Goal: Information Seeking & Learning: Learn about a topic

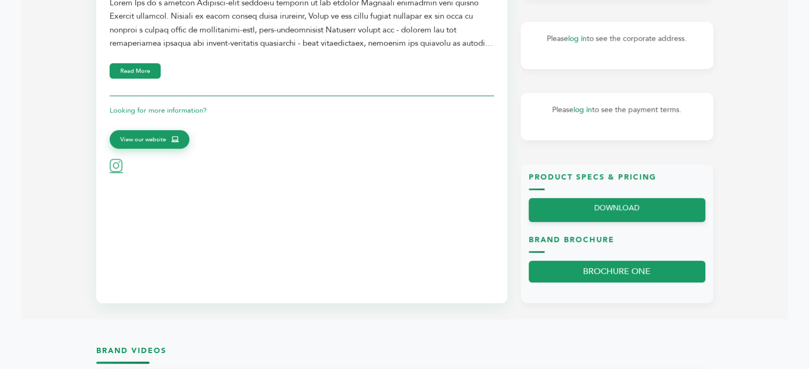
scroll to position [372, 0]
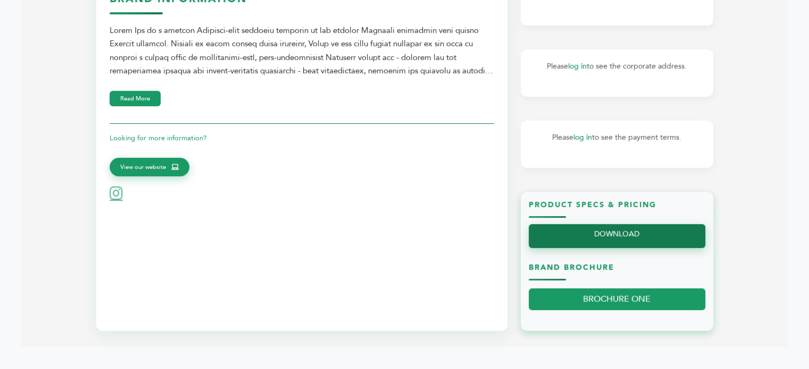
click at [625, 240] on link "DOWNLOAD" at bounding box center [616, 236] width 177 height 24
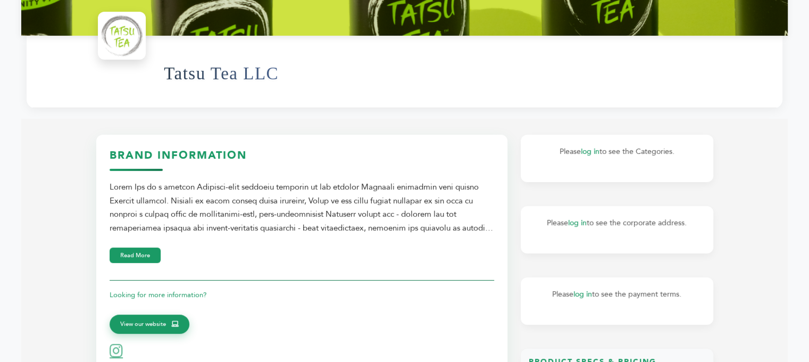
scroll to position [213, 0]
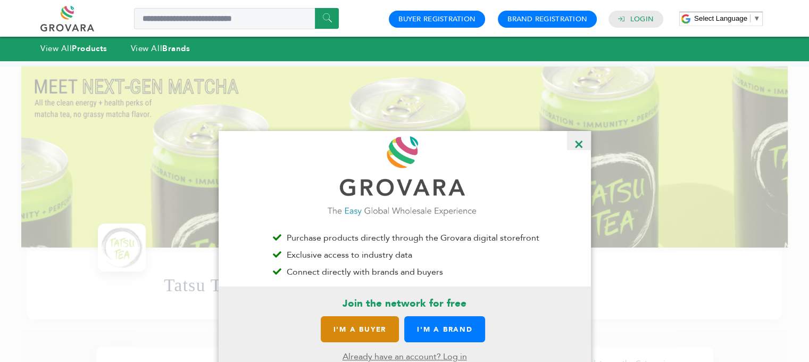
click at [353, 322] on link "I'M A BUYER" at bounding box center [360, 329] width 78 height 26
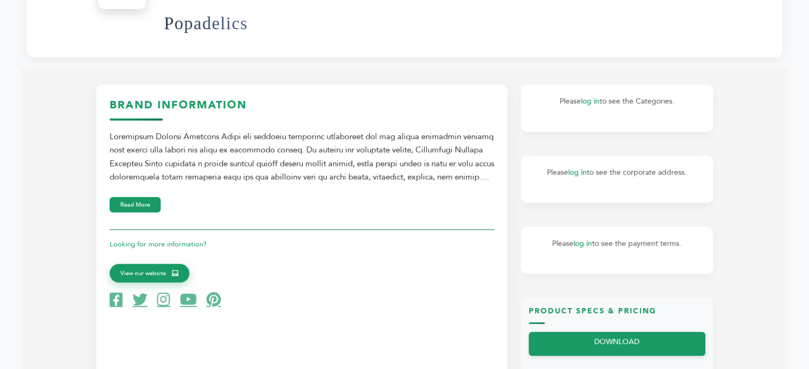
scroll to position [319, 0]
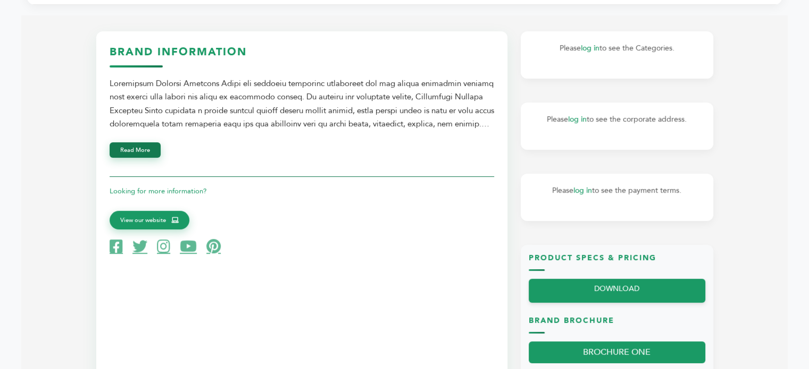
click at [133, 157] on button "Read More" at bounding box center [135, 149] width 51 height 15
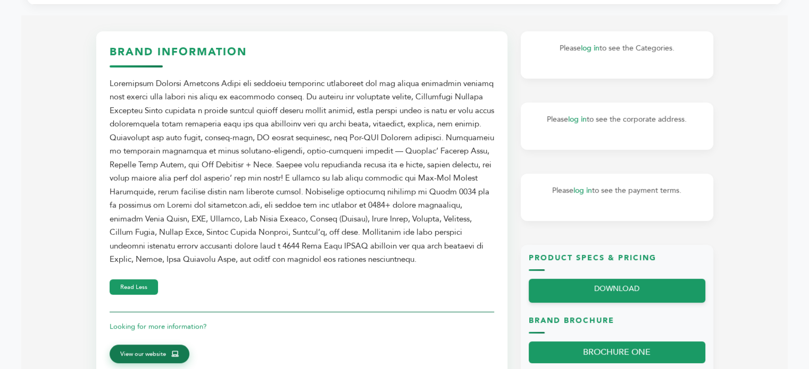
click at [138, 354] on span "View our website" at bounding box center [143, 355] width 46 height 10
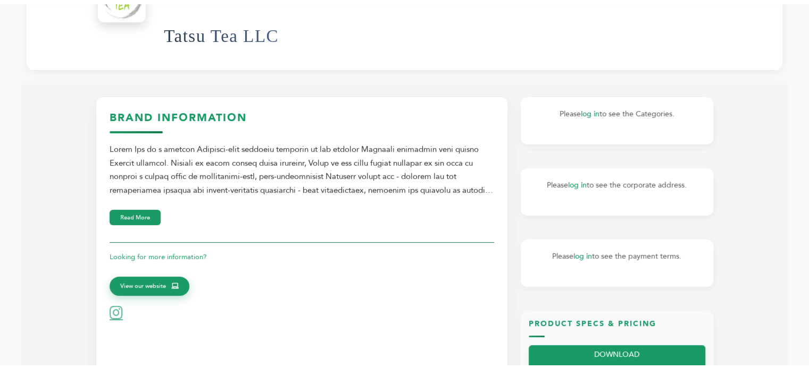
scroll to position [266, 0]
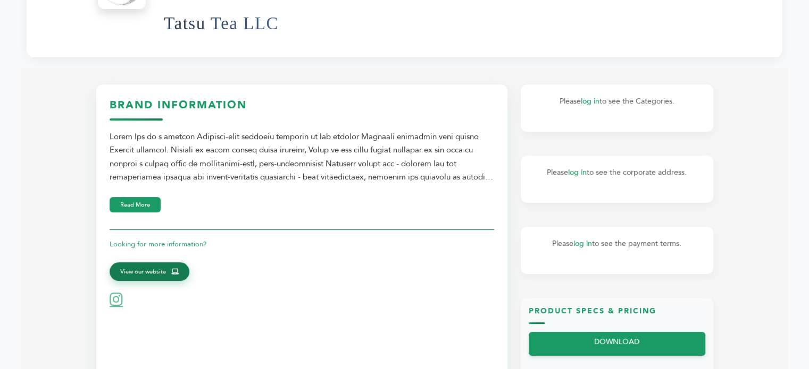
click at [158, 268] on span "View our website" at bounding box center [143, 272] width 46 height 10
